Goal: Obtain resource: Download file/media

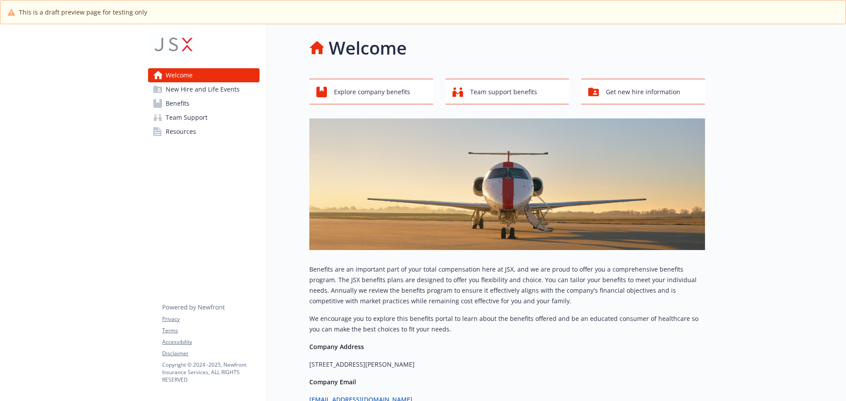
click at [202, 105] on link "Benefits" at bounding box center [203, 103] width 111 height 14
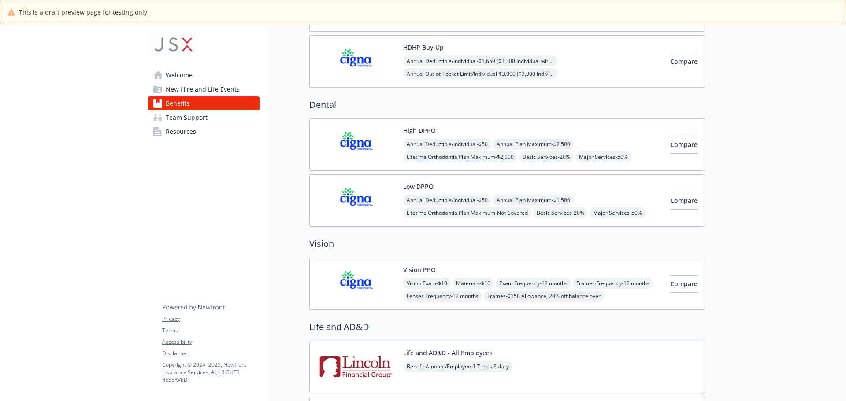
scroll to position [176, 0]
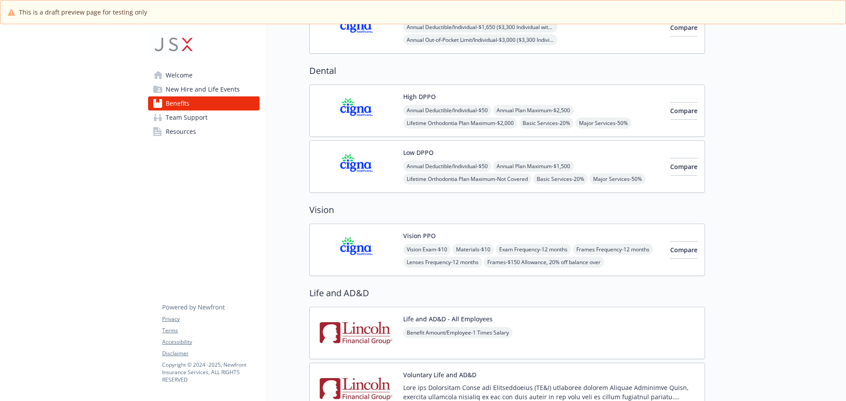
click at [187, 122] on span "Team Support" at bounding box center [187, 118] width 42 height 14
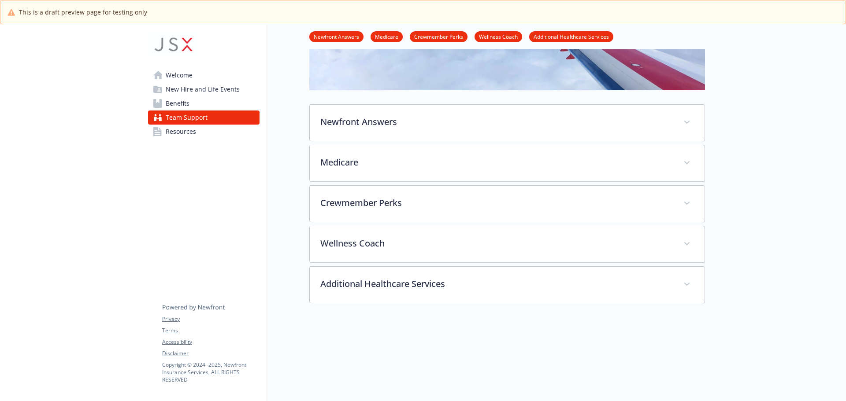
click at [187, 133] on span "Resources" at bounding box center [181, 132] width 30 height 14
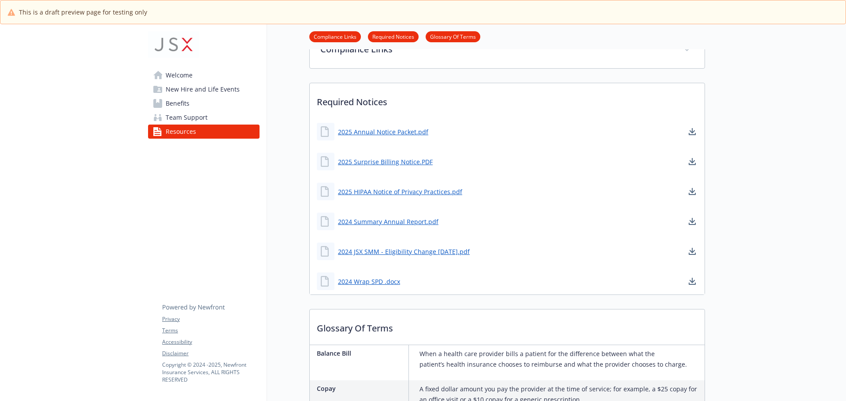
scroll to position [177, 0]
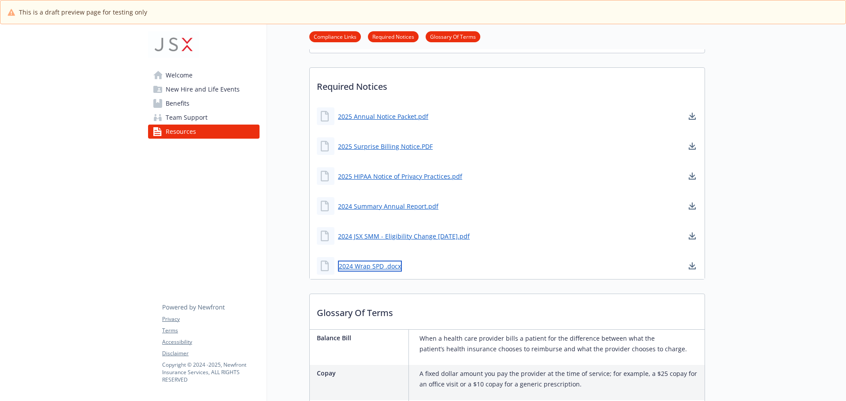
click at [373, 266] on link "2024 Wrap SPD .docx" at bounding box center [370, 266] width 64 height 11
